Goal: Task Accomplishment & Management: Complete application form

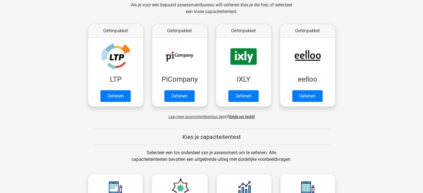
scroll to position [86, 0]
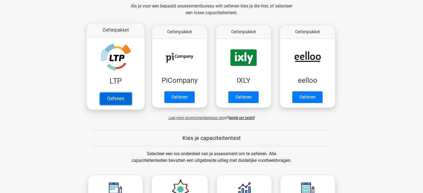
click at [116, 98] on link "Oefenen" at bounding box center [116, 99] width 32 height 12
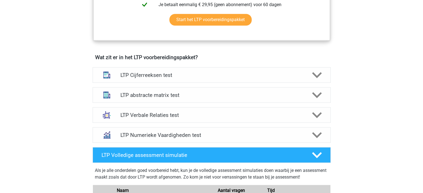
scroll to position [309, 0]
click at [154, 80] on div "LTP Cijferreeksen test" at bounding box center [212, 75] width 238 height 16
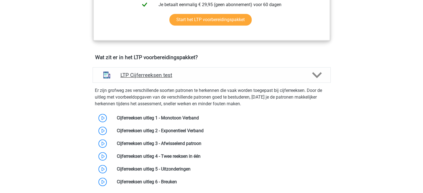
click at [189, 75] on h4 "LTP Cijferreeksen test" at bounding box center [211, 75] width 182 height 6
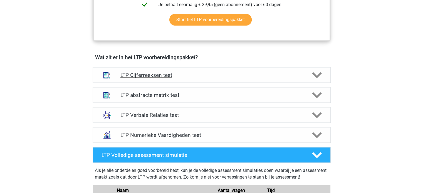
click at [189, 75] on h4 "LTP Cijferreeksen test" at bounding box center [211, 75] width 182 height 6
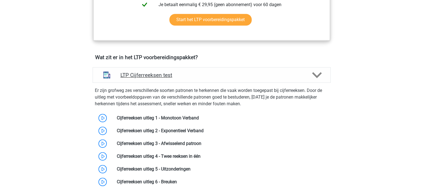
click at [189, 75] on h4 "LTP Cijferreeksen test" at bounding box center [211, 75] width 182 height 6
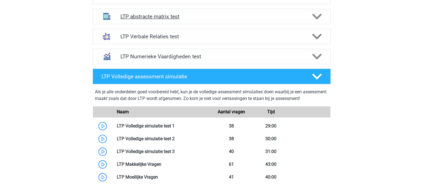
scroll to position [407, 0]
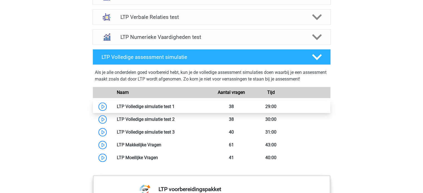
click at [175, 108] on link at bounding box center [175, 106] width 0 height 5
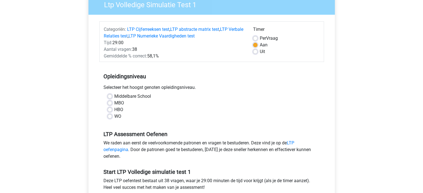
scroll to position [61, 0]
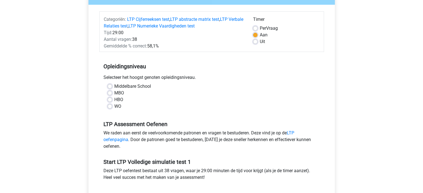
click at [114, 106] on label "WO" at bounding box center [117, 106] width 7 height 7
click at [110, 106] on input "WO" at bounding box center [110, 106] width 4 height 6
radio input "true"
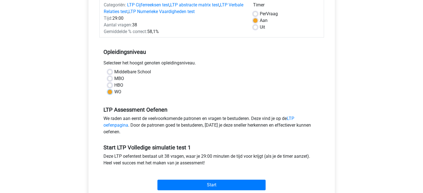
scroll to position [92, 0]
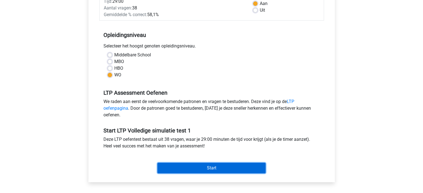
click at [206, 167] on input "Start" at bounding box center [211, 168] width 108 height 11
click at [197, 166] on input "Start" at bounding box center [211, 168] width 108 height 11
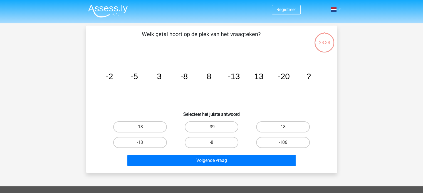
click at [162, 79] on icon "image/svg+xml -2 -5 3 -8 8 -13 13 -20 ?" at bounding box center [212, 79] width 224 height 56
click at [281, 127] on label "18" at bounding box center [283, 127] width 54 height 11
click at [283, 127] on input "18" at bounding box center [285, 129] width 4 height 4
radio input "true"
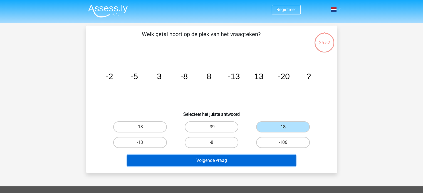
click at [243, 162] on button "Volgende vraag" at bounding box center [211, 161] width 168 height 12
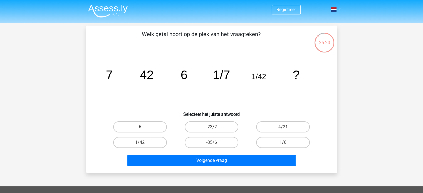
click at [225, 82] on icon "image/svg+xml 7 42 6 1/7 1/42 ?" at bounding box center [212, 79] width 224 height 56
click at [272, 143] on label "1/6" at bounding box center [283, 142] width 54 height 11
click at [283, 143] on input "1/6" at bounding box center [285, 145] width 4 height 4
radio input "true"
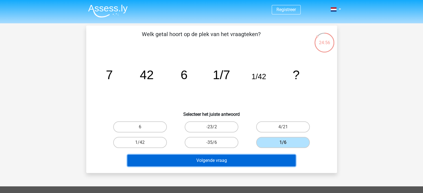
click at [255, 159] on button "Volgende vraag" at bounding box center [211, 161] width 168 height 12
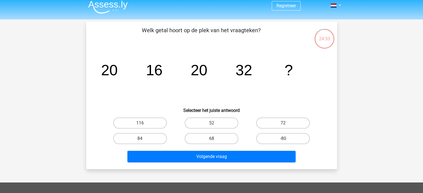
scroll to position [3, 0]
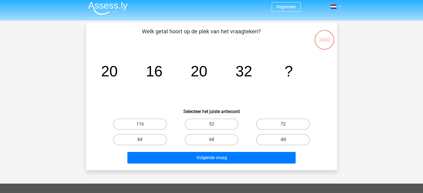
click at [264, 121] on label "72" at bounding box center [283, 124] width 54 height 11
click at [283, 124] on input "72" at bounding box center [285, 126] width 4 height 4
radio input "true"
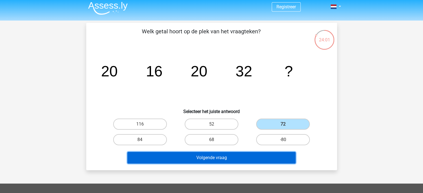
click at [225, 159] on button "Volgende vraag" at bounding box center [211, 158] width 168 height 12
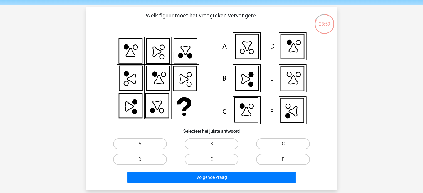
scroll to position [18, 0]
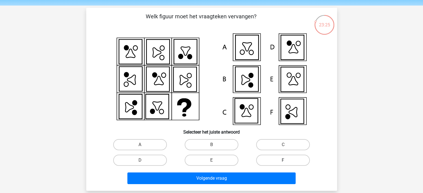
click at [266, 157] on label "F" at bounding box center [283, 160] width 54 height 11
click at [283, 161] on input "F" at bounding box center [285, 163] width 4 height 4
radio input "true"
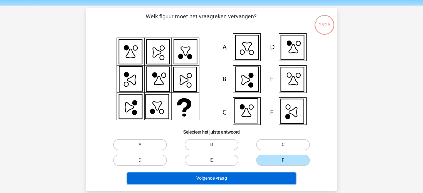
click at [258, 177] on button "Volgende vraag" at bounding box center [211, 179] width 168 height 12
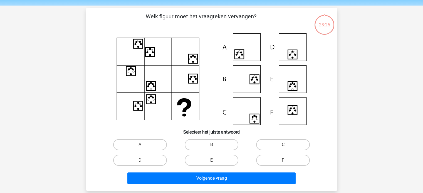
scroll to position [26, 0]
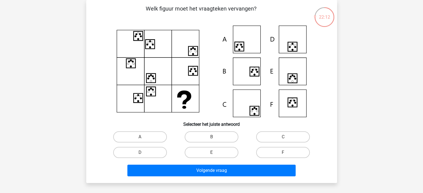
click at [238, 42] on icon at bounding box center [239, 46] width 9 height 9
click at [139, 138] on label "A" at bounding box center [140, 137] width 54 height 11
click at [140, 138] on input "A" at bounding box center [142, 139] width 4 height 4
radio input "true"
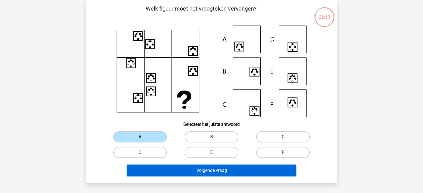
click at [160, 170] on button "Volgende vraag" at bounding box center [211, 171] width 168 height 12
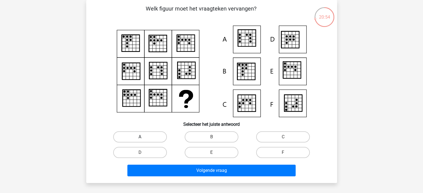
click at [129, 139] on label "A" at bounding box center [140, 137] width 54 height 11
click at [140, 139] on input "A" at bounding box center [142, 139] width 4 height 4
radio input "true"
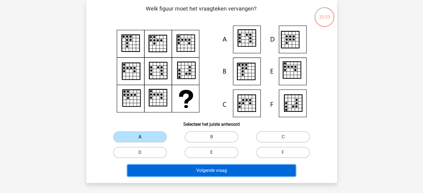
click at [158, 171] on button "Volgende vraag" at bounding box center [211, 171] width 168 height 12
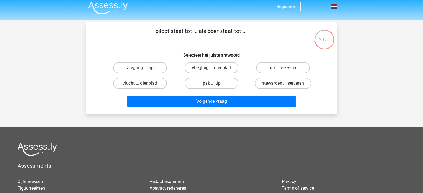
scroll to position [2, 0]
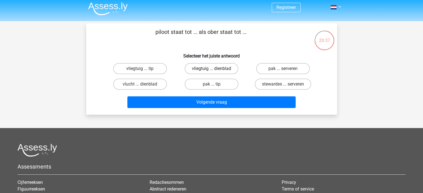
click at [209, 66] on label "vliegtuig ... dienblad" at bounding box center [212, 68] width 54 height 11
click at [211, 69] on input "vliegtuig ... dienblad" at bounding box center [213, 71] width 4 height 4
radio input "true"
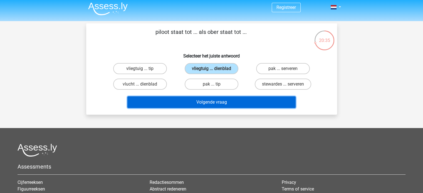
click at [206, 102] on button "Volgende vraag" at bounding box center [211, 103] width 168 height 12
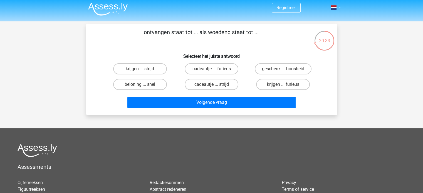
scroll to position [0, 0]
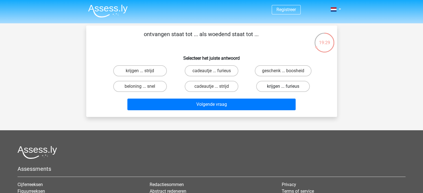
click at [274, 88] on label "krijgen ... furieus" at bounding box center [283, 86] width 54 height 11
click at [283, 88] on input "krijgen ... furieus" at bounding box center [285, 89] width 4 height 4
radio input "true"
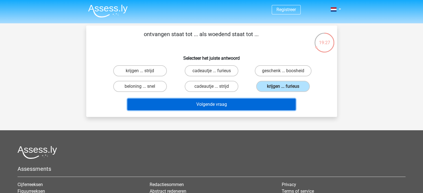
click at [256, 102] on button "Volgende vraag" at bounding box center [211, 105] width 168 height 12
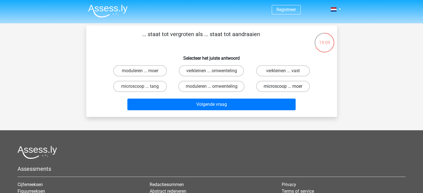
click at [276, 89] on label "microscoop ... moer" at bounding box center [283, 86] width 54 height 11
click at [283, 89] on input "microscoop ... moer" at bounding box center [285, 89] width 4 height 4
radio input "true"
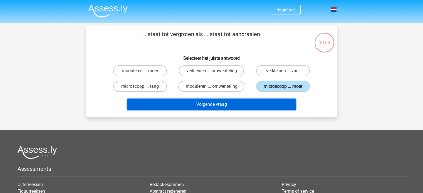
click at [256, 104] on button "Volgende vraag" at bounding box center [211, 105] width 168 height 12
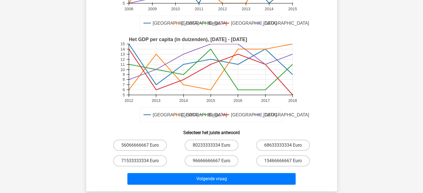
scroll to position [114, 0]
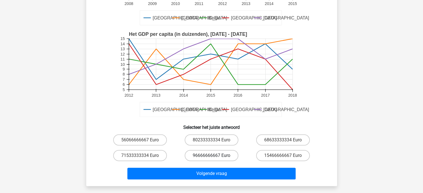
click at [210, 158] on label "96666666667 Euro" at bounding box center [212, 155] width 54 height 11
click at [211, 158] on input "96666666667 Euro" at bounding box center [213, 158] width 4 height 4
radio input "true"
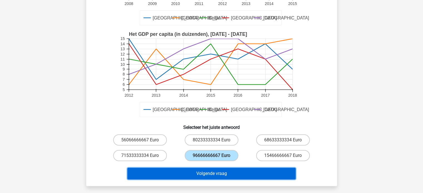
click at [211, 179] on button "Volgende vraag" at bounding box center [211, 174] width 168 height 12
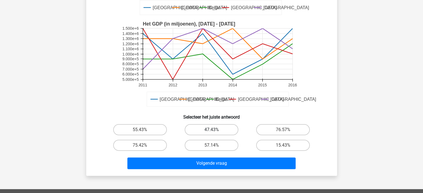
scroll to position [128, 0]
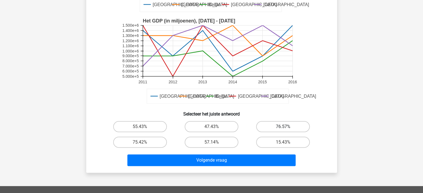
click at [265, 125] on label "76.57%" at bounding box center [283, 126] width 54 height 11
click at [283, 127] on input "76.57%" at bounding box center [285, 129] width 4 height 4
radio input "true"
click at [142, 138] on label "75.42%" at bounding box center [140, 142] width 54 height 11
click at [142, 142] on input "75.42%" at bounding box center [142, 144] width 4 height 4
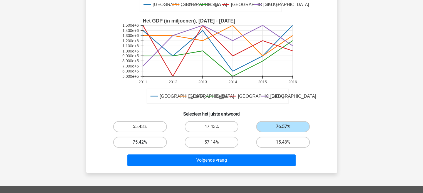
radio input "true"
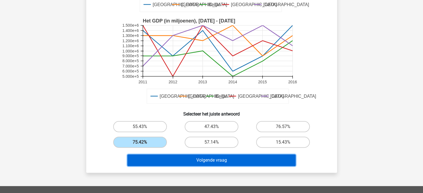
click at [180, 163] on button "Volgende vraag" at bounding box center [211, 161] width 168 height 12
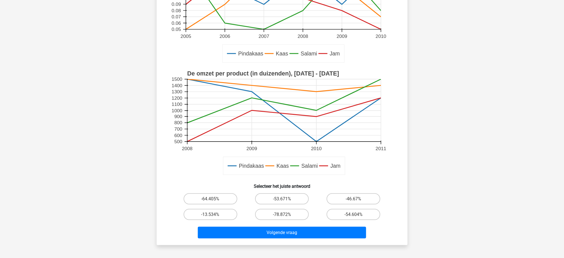
scroll to position [110, 0]
click at [282, 193] on label "-78.872%" at bounding box center [282, 214] width 54 height 11
click at [282, 193] on input "-78.872%" at bounding box center [284, 217] width 4 height 4
radio input "true"
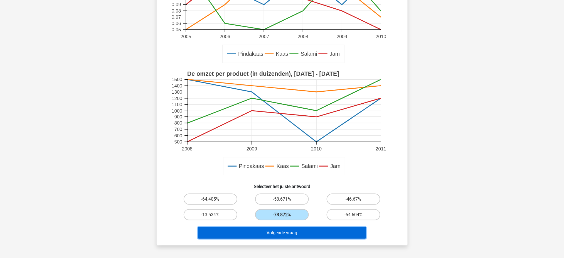
click at [284, 193] on button "Volgende vraag" at bounding box center [282, 233] width 168 height 12
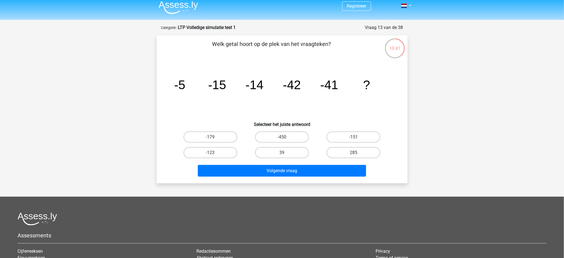
scroll to position [2, 0]
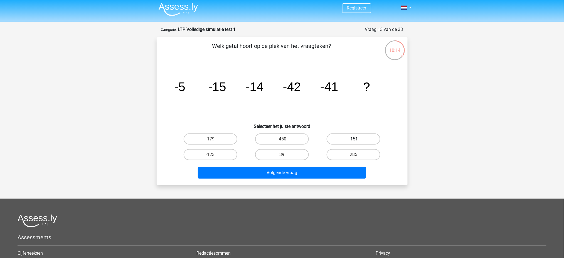
click at [341, 137] on label "-151" at bounding box center [354, 138] width 54 height 11
click at [354, 139] on input "-151" at bounding box center [356, 141] width 4 height 4
radio input "true"
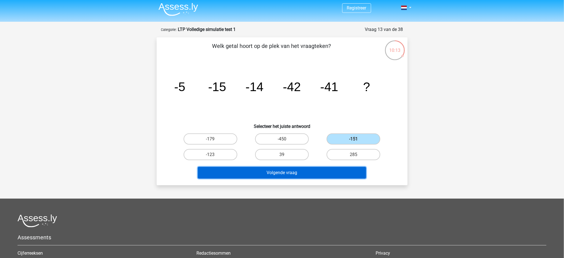
click at [312, 171] on button "Volgende vraag" at bounding box center [282, 173] width 168 height 12
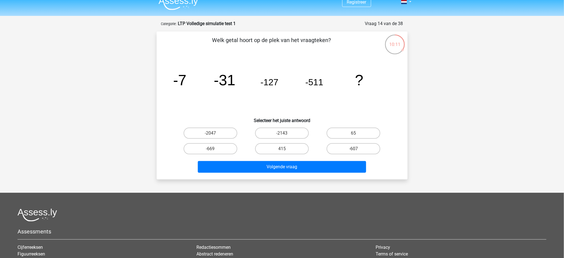
scroll to position [7, 0]
click at [281, 132] on label "-2143" at bounding box center [282, 133] width 54 height 11
click at [282, 133] on input "-2143" at bounding box center [284, 135] width 4 height 4
radio input "true"
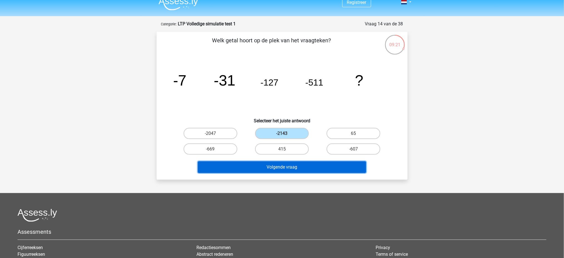
click at [272, 161] on button "Volgende vraag" at bounding box center [282, 167] width 168 height 12
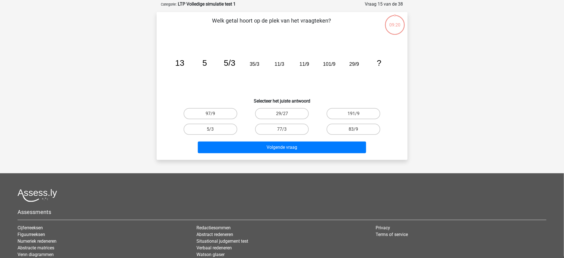
scroll to position [28, 0]
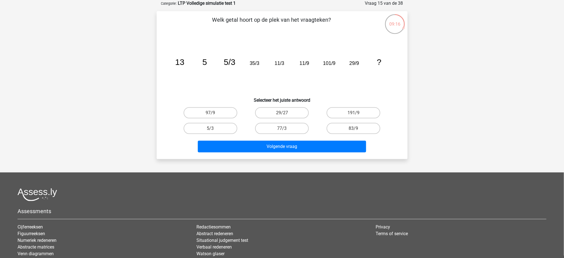
click at [284, 131] on input "77/3" at bounding box center [284, 130] width 4 height 4
radio input "true"
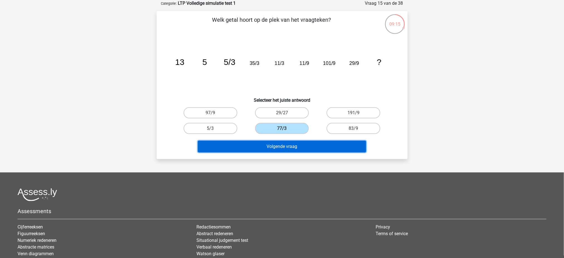
click at [280, 144] on button "Volgende vraag" at bounding box center [282, 147] width 168 height 12
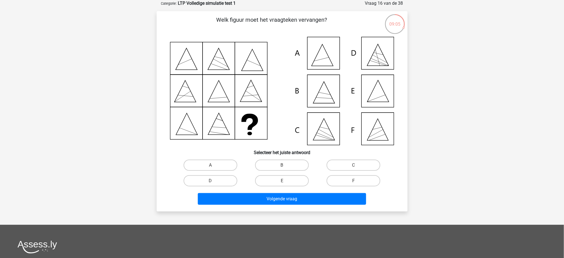
click at [201, 83] on icon at bounding box center [282, 91] width 224 height 108
click at [378, 102] on icon at bounding box center [378, 91] width 22 height 22
click at [288, 180] on label "E" at bounding box center [282, 180] width 54 height 11
click at [285, 181] on input "E" at bounding box center [284, 183] width 4 height 4
radio input "true"
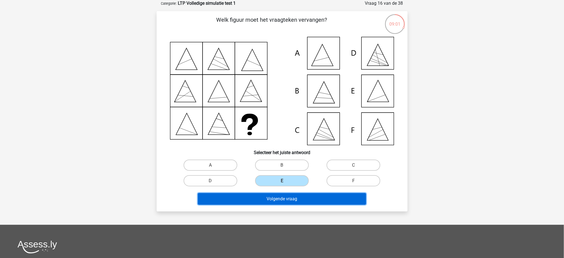
click at [287, 193] on button "Volgende vraag" at bounding box center [282, 199] width 168 height 12
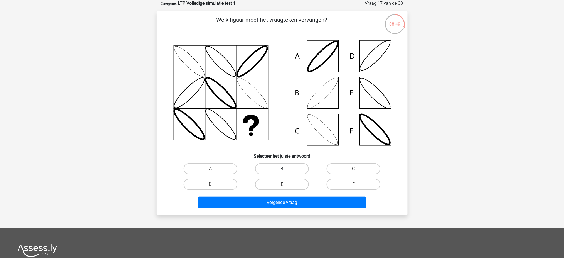
click at [271, 171] on label "B" at bounding box center [282, 168] width 54 height 11
click at [282, 171] on input "B" at bounding box center [284, 171] width 4 height 4
radio input "true"
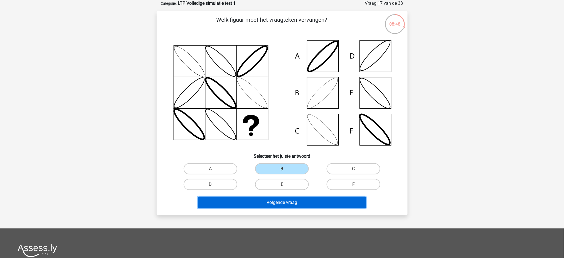
click at [267, 193] on button "Volgende vraag" at bounding box center [282, 202] width 168 height 12
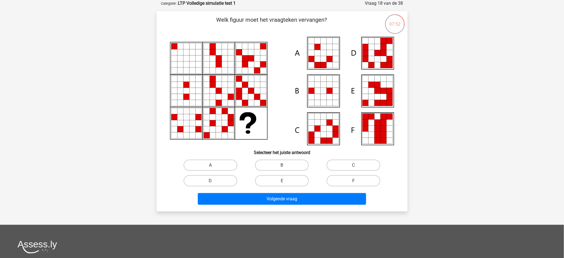
click at [315, 120] on icon at bounding box center [317, 122] width 6 height 6
click at [359, 166] on label "C" at bounding box center [354, 164] width 54 height 11
click at [357, 166] on input "C" at bounding box center [356, 167] width 4 height 4
radio input "true"
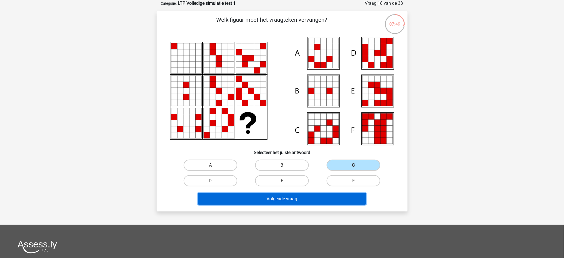
click at [334, 193] on button "Volgende vraag" at bounding box center [282, 199] width 168 height 12
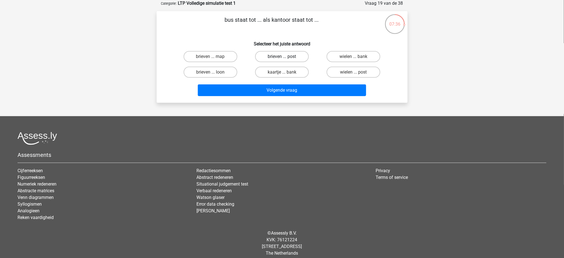
click at [301, 56] on label "brieven ... post" at bounding box center [282, 56] width 54 height 11
click at [285, 56] on input "brieven ... post" at bounding box center [284, 58] width 4 height 4
radio input "true"
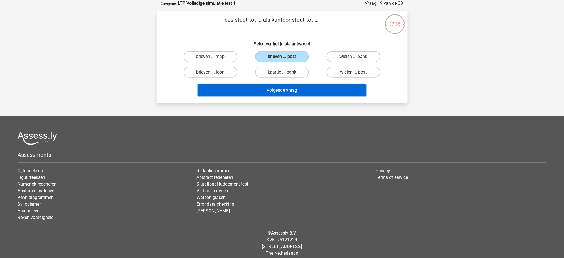
click at [294, 89] on button "Volgende vraag" at bounding box center [282, 90] width 168 height 12
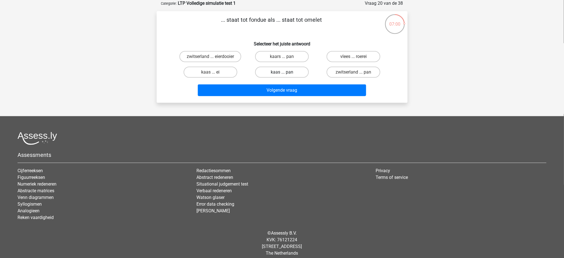
click at [280, 71] on label "kaas ... pan" at bounding box center [282, 71] width 54 height 11
click at [282, 72] on input "kaas ... pan" at bounding box center [284, 74] width 4 height 4
radio input "true"
click at [223, 71] on label "kaas ... ei" at bounding box center [211, 71] width 54 height 11
click at [214, 72] on input "kaas ... ei" at bounding box center [212, 74] width 4 height 4
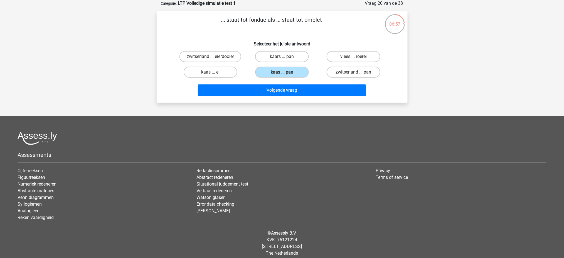
radio input "true"
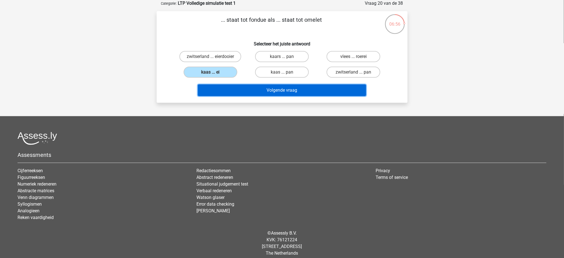
click at [246, 93] on button "Volgende vraag" at bounding box center [282, 90] width 168 height 12
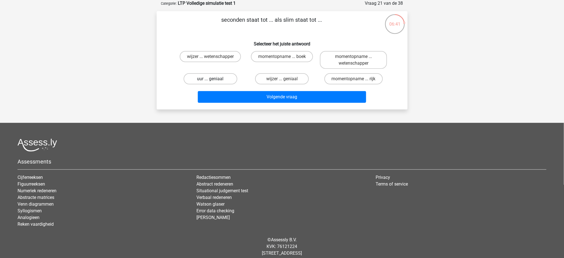
click at [225, 75] on label "uur ... geniaal" at bounding box center [211, 78] width 54 height 11
click at [214, 79] on input "uur ... geniaal" at bounding box center [212, 81] width 4 height 4
radio input "true"
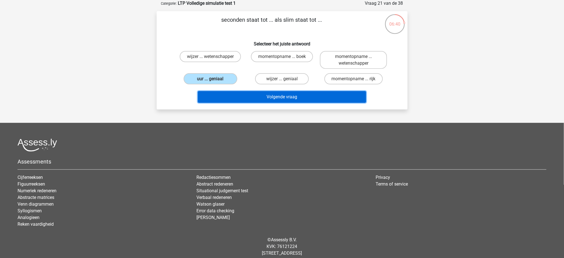
click at [243, 97] on button "Volgende vraag" at bounding box center [282, 97] width 168 height 12
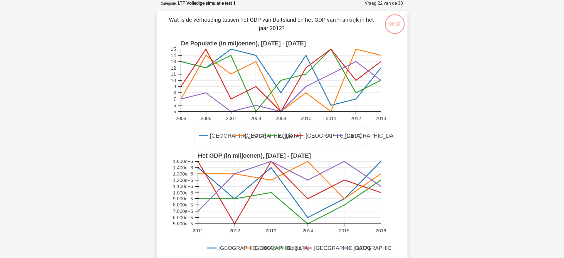
scroll to position [22, 0]
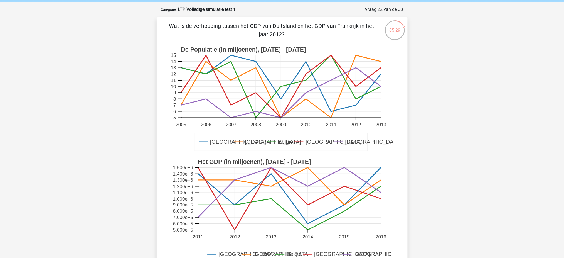
drag, startPoint x: 243, startPoint y: 89, endPoint x: 243, endPoint y: 75, distance: 13.9
click at [243, 75] on g "Duitsland Frankrijk Belgie Luxemburg Londen De Populatie (in miljoenen), 2005 -…" at bounding box center [285, 99] width 231 height 112
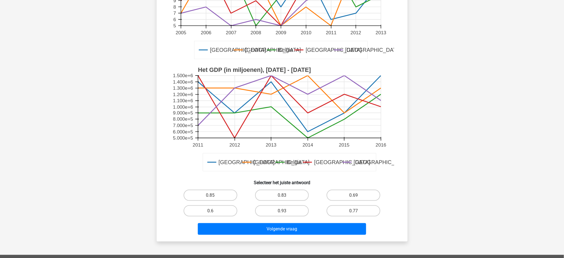
scroll to position [119, 0]
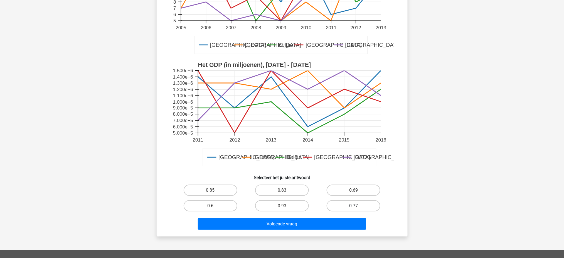
click at [359, 193] on label "0.77" at bounding box center [354, 205] width 54 height 11
click at [357, 193] on input "0.77" at bounding box center [356, 208] width 4 height 4
radio input "true"
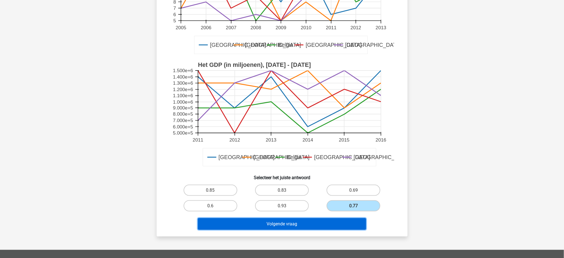
click at [337, 193] on button "Volgende vraag" at bounding box center [282, 224] width 168 height 12
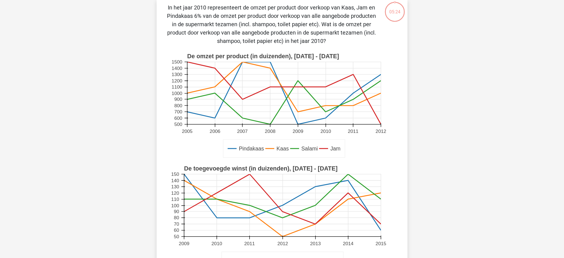
scroll to position [28, 0]
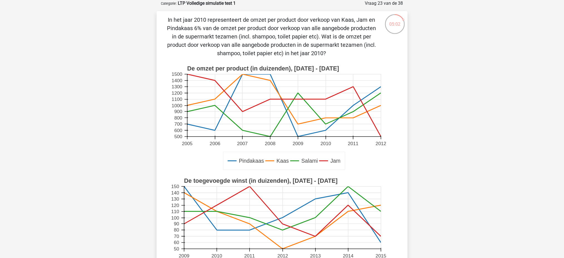
click at [331, 149] on rect at bounding box center [282, 118] width 224 height 112
click at [324, 151] on rect at bounding box center [282, 118] width 224 height 112
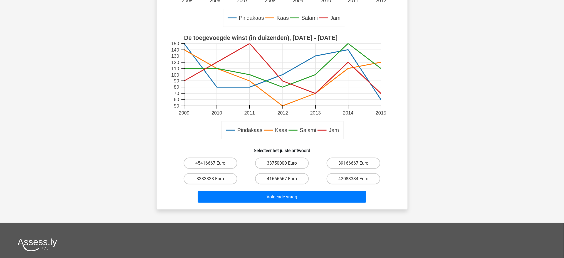
scroll to position [170, 0]
click at [287, 181] on label "41666667 Euro" at bounding box center [282, 178] width 54 height 11
click at [285, 181] on input "41666667 Euro" at bounding box center [284, 181] width 4 height 4
radio input "true"
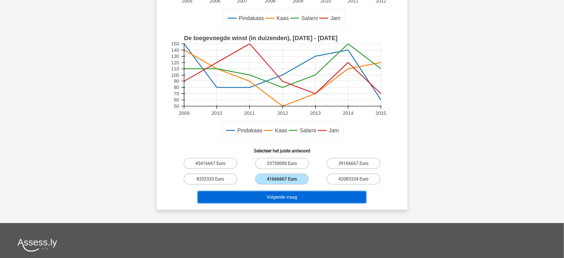
click at [284, 193] on button "Volgende vraag" at bounding box center [282, 197] width 168 height 12
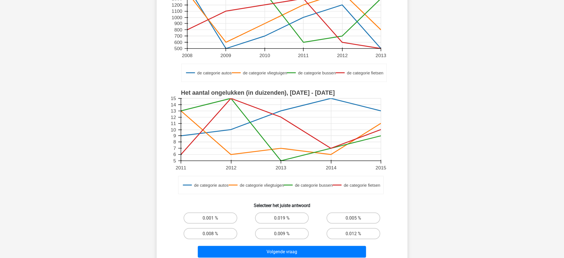
scroll to position [104, 0]
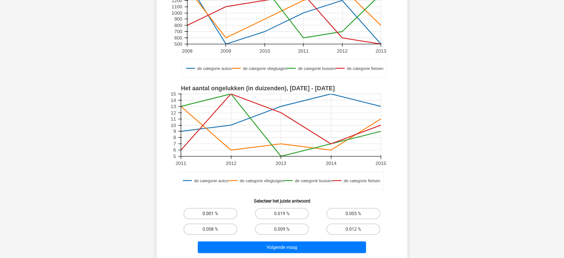
click at [215, 193] on label "0.001 %" at bounding box center [211, 213] width 54 height 11
click at [214, 193] on input "0.001 %" at bounding box center [212, 215] width 4 height 4
radio input "true"
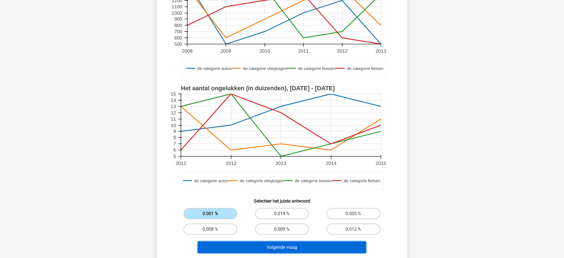
click at [244, 193] on button "Volgende vraag" at bounding box center [282, 247] width 168 height 12
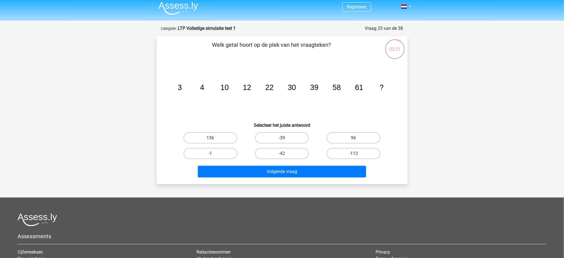
scroll to position [0, 0]
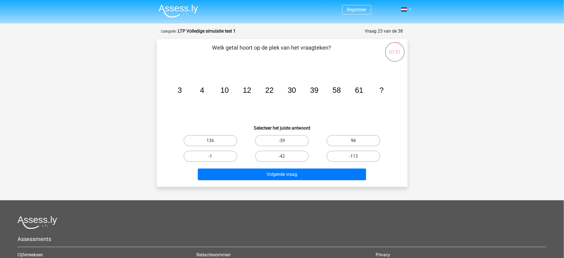
click at [348, 138] on label "96" at bounding box center [354, 140] width 54 height 11
click at [354, 141] on input "96" at bounding box center [356, 143] width 4 height 4
radio input "true"
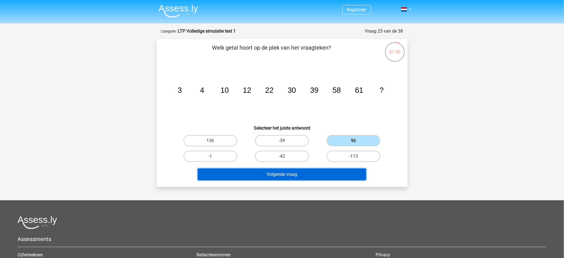
click at [328, 175] on button "Volgende vraag" at bounding box center [282, 174] width 168 height 12
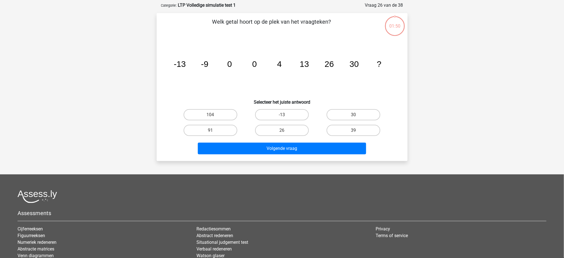
scroll to position [28, 0]
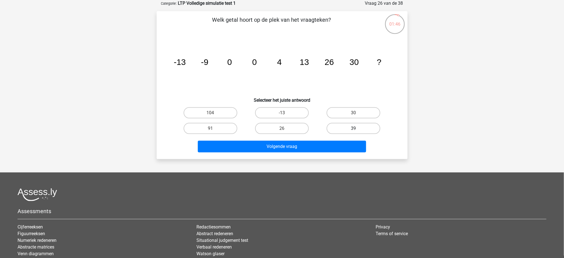
click at [338, 123] on label "39" at bounding box center [354, 128] width 54 height 11
click at [354, 128] on input "39" at bounding box center [356, 130] width 4 height 4
radio input "true"
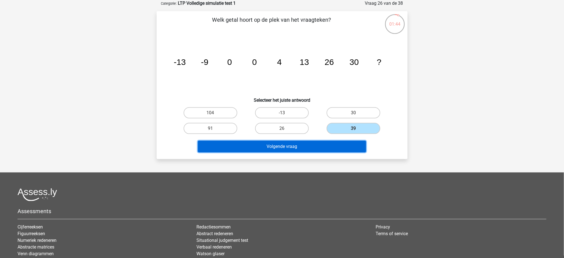
click at [318, 146] on button "Volgende vraag" at bounding box center [282, 147] width 168 height 12
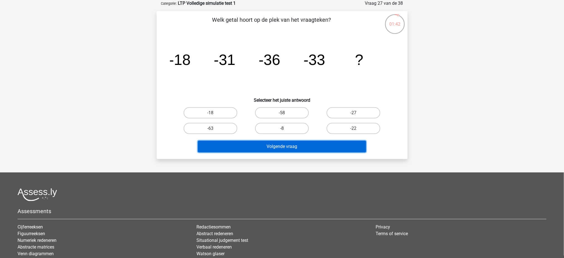
click at [285, 145] on button "Volgende vraag" at bounding box center [282, 147] width 168 height 12
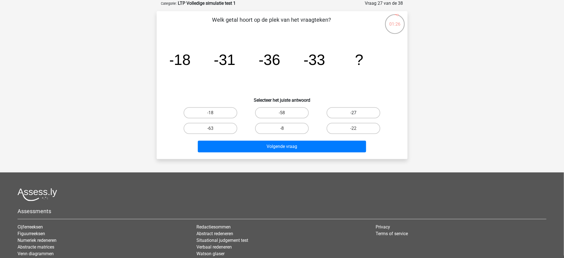
click at [337, 113] on label "-27" at bounding box center [354, 112] width 54 height 11
click at [354, 113] on input "-27" at bounding box center [356, 115] width 4 height 4
radio input "true"
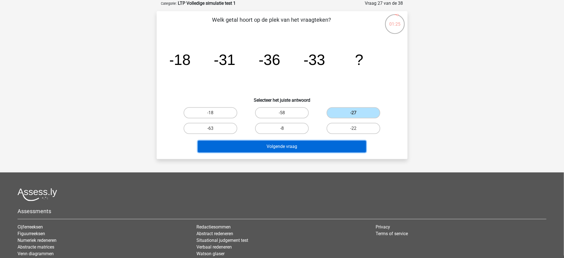
click at [284, 148] on button "Volgende vraag" at bounding box center [282, 147] width 168 height 12
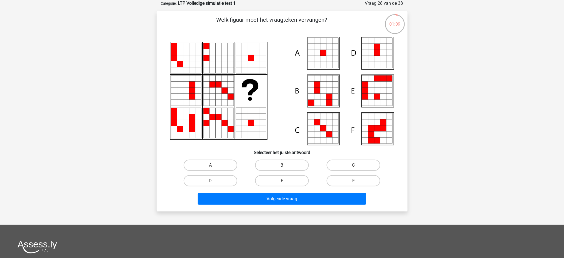
click at [321, 51] on icon at bounding box center [323, 53] width 6 height 6
click at [214, 157] on div "A" at bounding box center [211, 165] width 72 height 16
click at [211, 162] on label "A" at bounding box center [211, 164] width 54 height 11
click at [211, 165] on input "A" at bounding box center [212, 167] width 4 height 4
radio input "true"
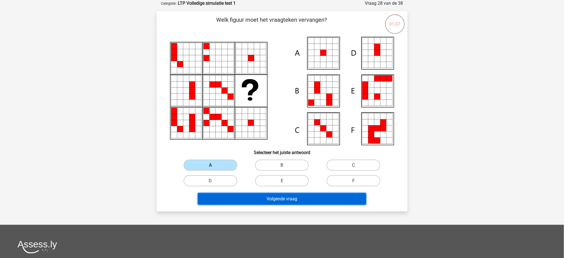
click at [228, 193] on button "Volgende vraag" at bounding box center [282, 199] width 168 height 12
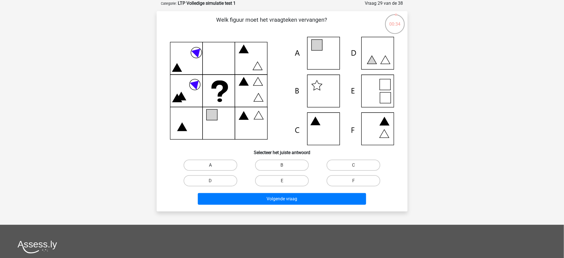
click at [223, 161] on label "A" at bounding box center [211, 164] width 54 height 11
click at [214, 165] on input "A" at bounding box center [212, 167] width 4 height 4
radio input "true"
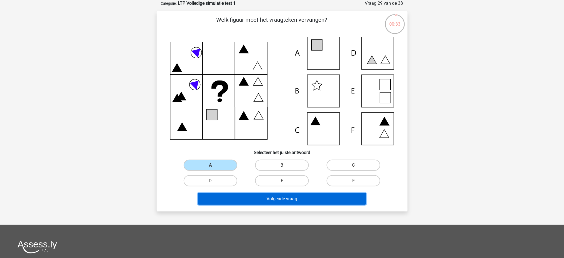
click at [241, 193] on button "Volgende vraag" at bounding box center [282, 199] width 168 height 12
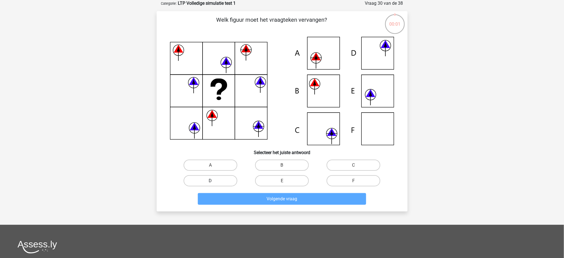
click at [225, 177] on label "D" at bounding box center [211, 180] width 54 height 11
click at [214, 181] on input "D" at bounding box center [212, 183] width 4 height 4
radio input "true"
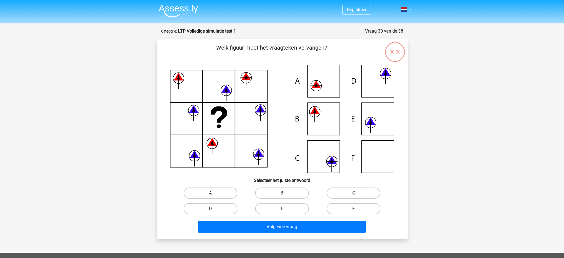
scroll to position [28, 0]
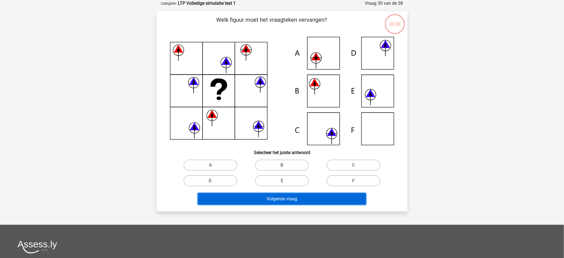
click at [240, 198] on button "Volgende vraag" at bounding box center [282, 199] width 168 height 12
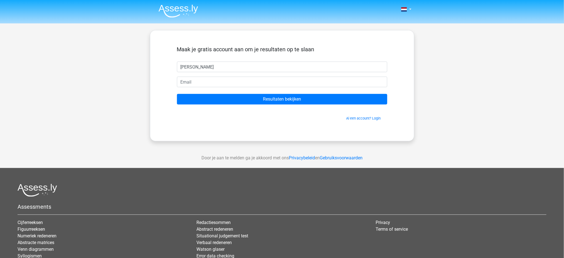
type input "[PERSON_NAME]"
click at [239, 79] on input "email" at bounding box center [282, 82] width 210 height 11
type input "[PERSON_NAME][EMAIL_ADDRESS][DOMAIN_NAME]"
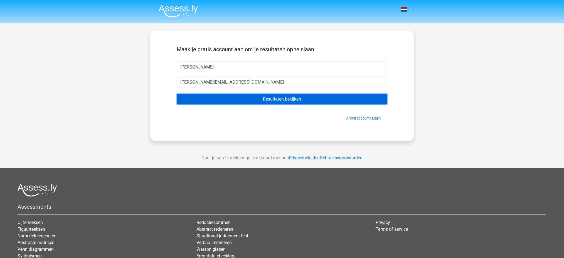
click at [240, 99] on input "Resultaten bekijken" at bounding box center [282, 99] width 210 height 11
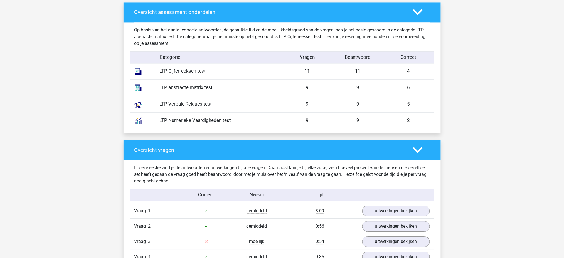
scroll to position [569, 0]
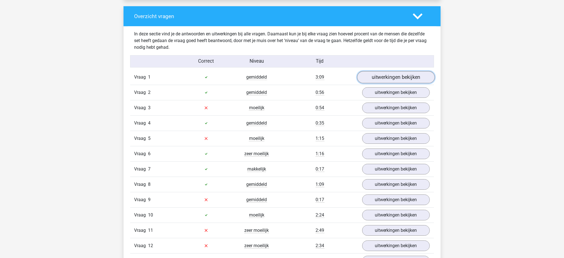
click at [382, 74] on link "uitwerkingen bekijken" at bounding box center [396, 77] width 78 height 12
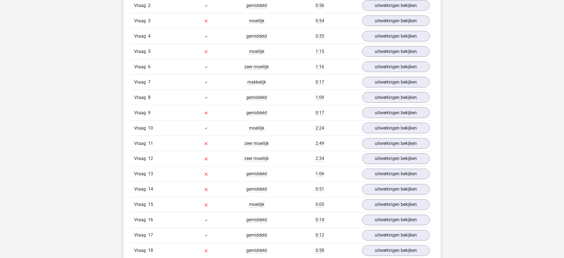
scroll to position [955, 0]
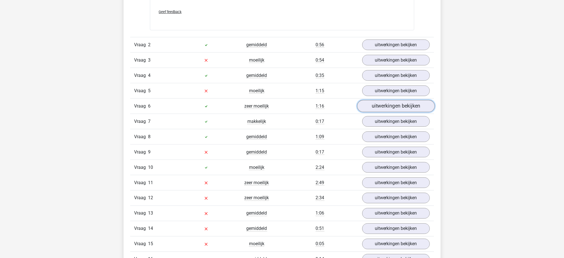
click at [373, 107] on link "uitwerkingen bekijken" at bounding box center [396, 106] width 78 height 12
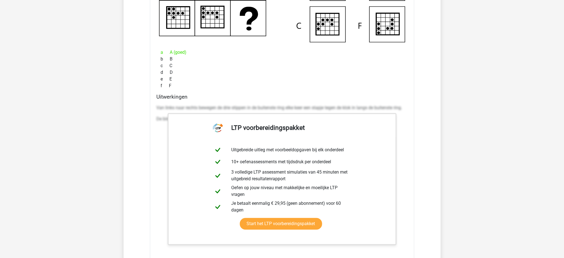
scroll to position [1156, 0]
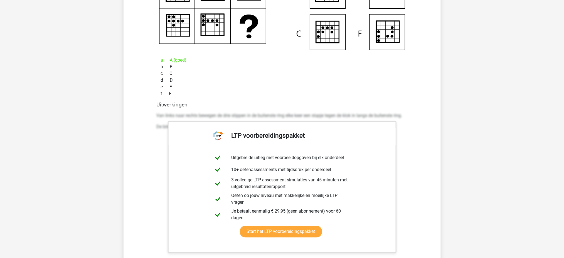
click at [122, 69] on div "Kies premium Anne anne.rutgers@me.com" at bounding box center [282, 121] width 564 height 2554
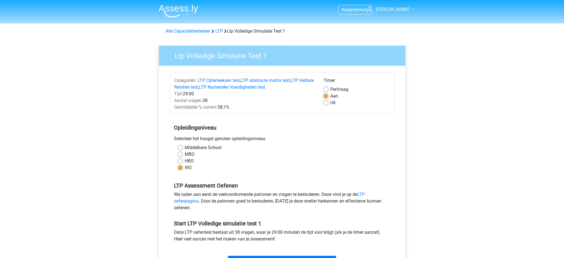
scroll to position [123, 0]
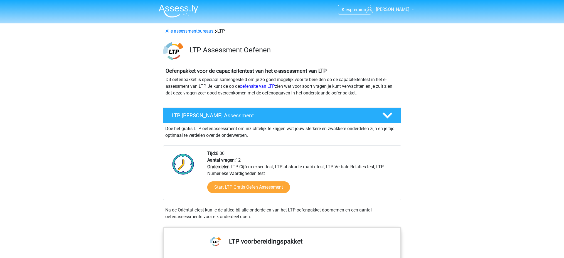
scroll to position [543, 0]
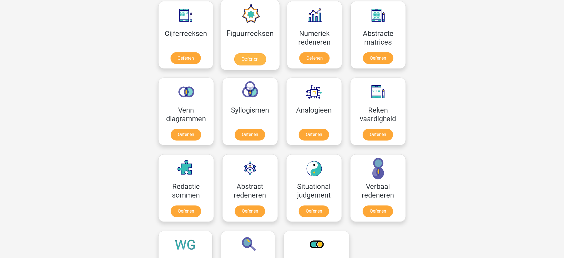
scroll to position [260, 0]
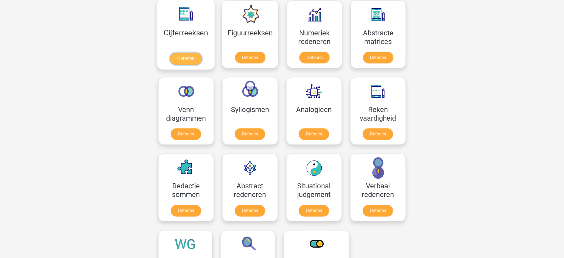
click at [186, 57] on link "Oefenen" at bounding box center [186, 59] width 32 height 12
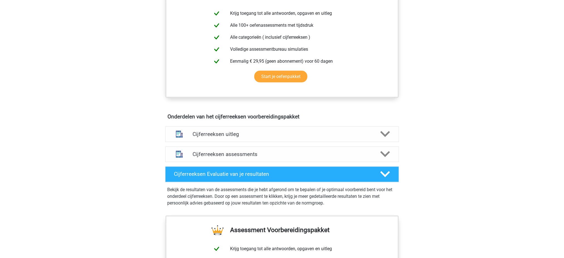
scroll to position [228, 0]
click at [279, 81] on link "Start je oefenpakket" at bounding box center [280, 77] width 53 height 12
